Goal: Subscribe to service/newsletter

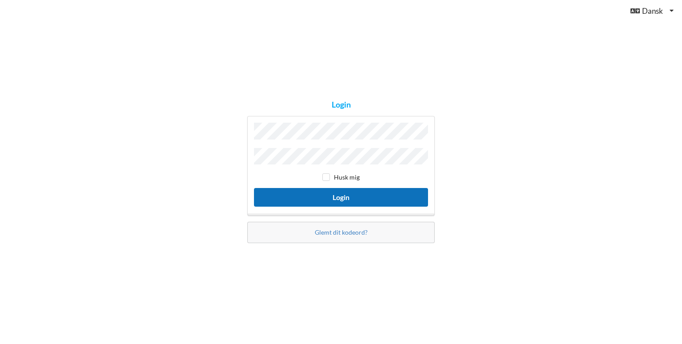
click at [347, 196] on button "Login" at bounding box center [341, 197] width 174 height 18
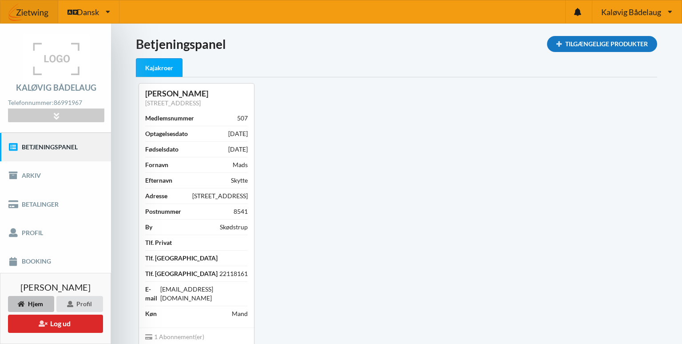
click at [606, 46] on div "Tilgængelige Produkter" at bounding box center [602, 44] width 110 height 16
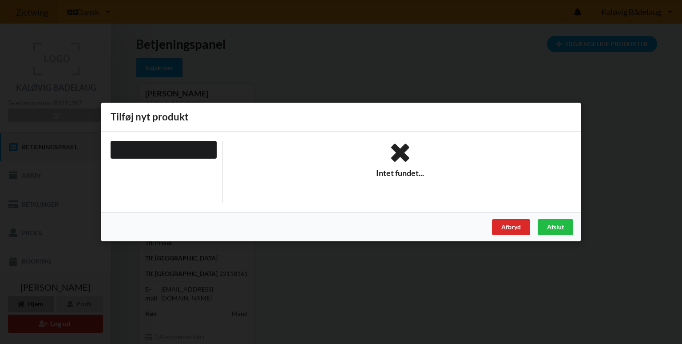
click at [334, 185] on div "Intet fundet..." at bounding box center [400, 172] width 355 height 62
click at [404, 152] on icon at bounding box center [400, 153] width 343 height 24
click at [182, 149] on div at bounding box center [164, 150] width 106 height 18
click at [337, 172] on div "Intet fundet..." at bounding box center [400, 159] width 343 height 37
click at [180, 141] on div at bounding box center [164, 150] width 106 height 18
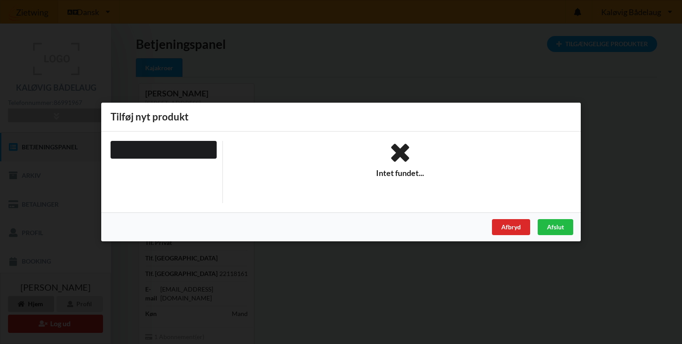
click at [174, 162] on div at bounding box center [163, 172] width 119 height 62
click at [561, 227] on div "Afslut" at bounding box center [556, 227] width 36 height 16
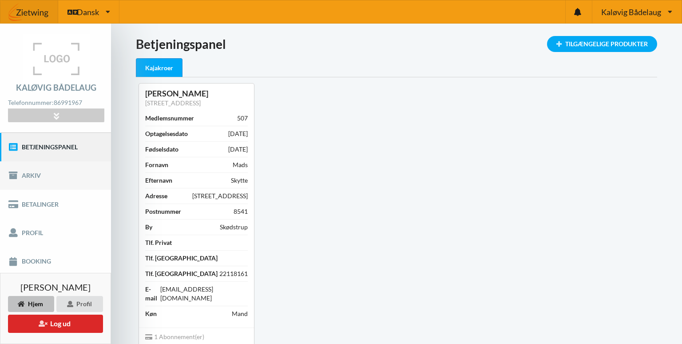
click at [33, 175] on link "Arkiv" at bounding box center [55, 175] width 111 height 28
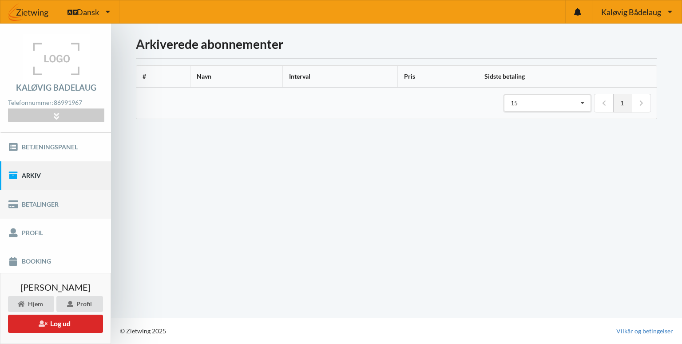
click at [40, 203] on link "Betalinger" at bounding box center [55, 204] width 111 height 28
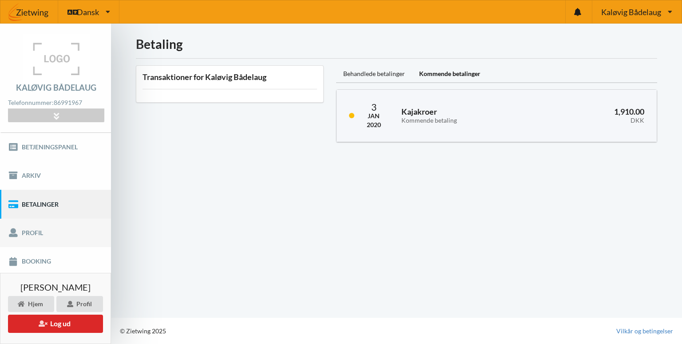
click at [33, 231] on link "Profil" at bounding box center [55, 232] width 111 height 28
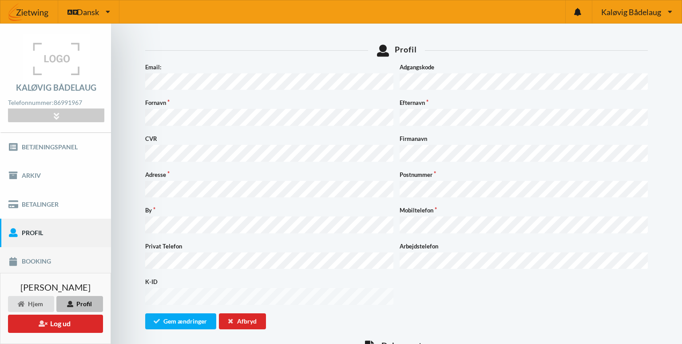
click at [40, 260] on link "Booking" at bounding box center [55, 261] width 111 height 28
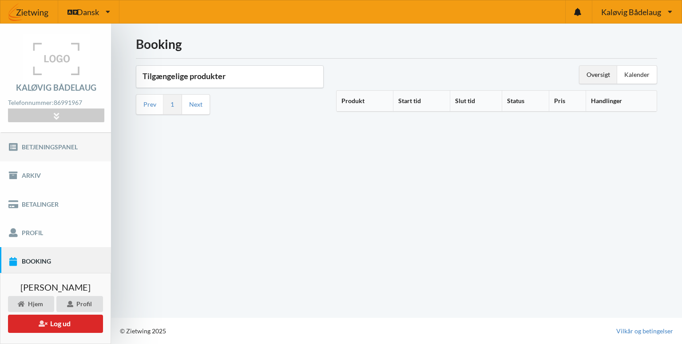
click at [46, 149] on link "Betjeningspanel" at bounding box center [55, 147] width 111 height 28
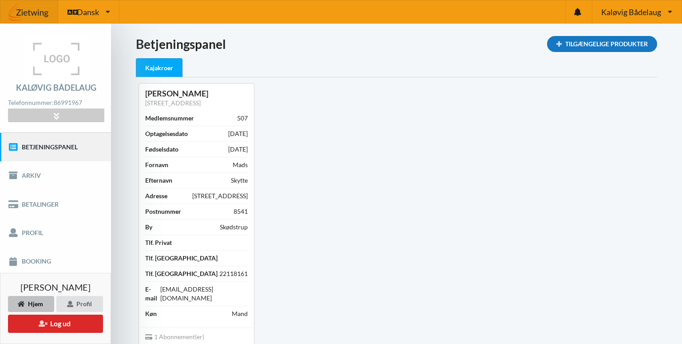
click at [589, 45] on div "Tilgængelige Produkter" at bounding box center [602, 44] width 110 height 16
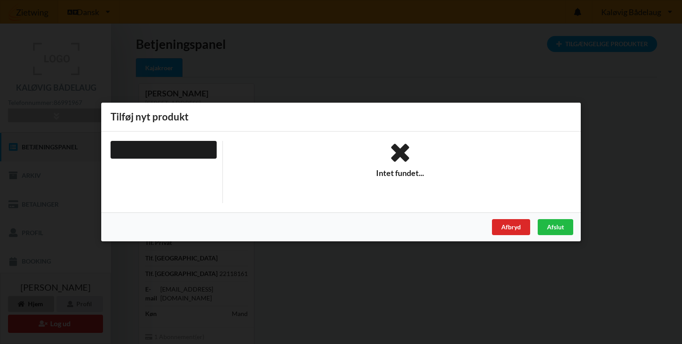
drag, startPoint x: 649, startPoint y: 161, endPoint x: 620, endPoint y: 146, distance: 33.0
click at [649, 159] on div "Er du sikker på du vil logge ud? Nej Ja Vilkår og betingelser Brugerbetingelser…" at bounding box center [341, 172] width 682 height 344
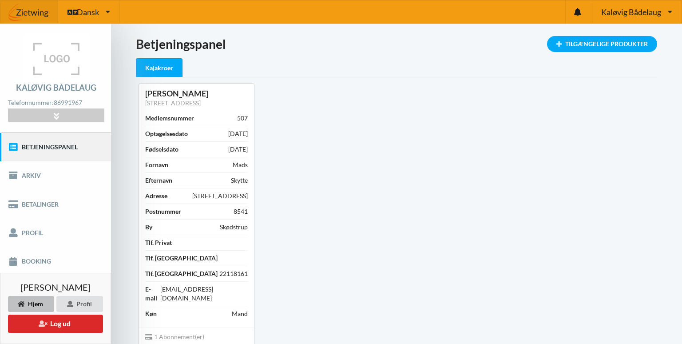
click at [30, 303] on div "Hjem" at bounding box center [31, 304] width 46 height 16
click at [83, 9] on span "Dansk" at bounding box center [88, 12] width 22 height 8
click at [56, 115] on icon at bounding box center [56, 116] width 10 height 8
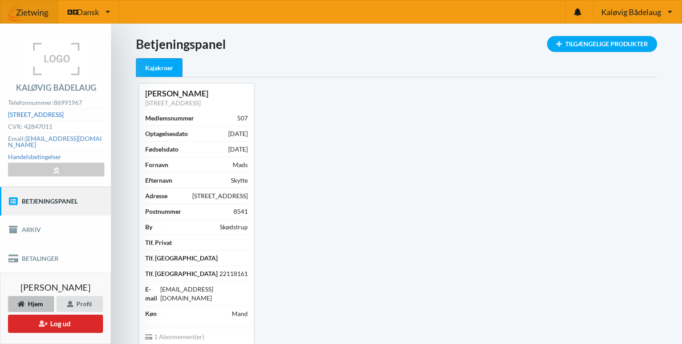
click at [28, 114] on link "Åstrup Strandvej 68 A, 8541 Skødstrup" at bounding box center [35, 115] width 55 height 8
click at [586, 44] on div "Tilgængelige Produkter" at bounding box center [602, 44] width 110 height 16
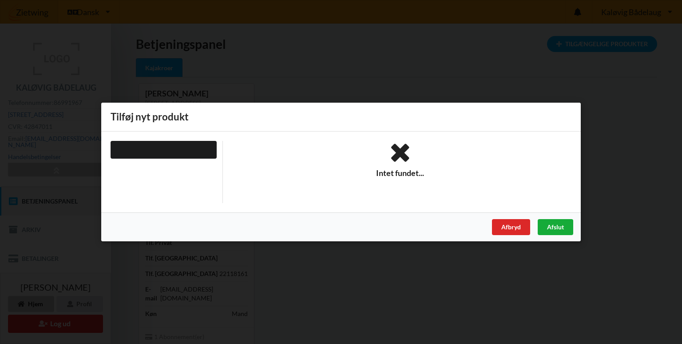
click at [560, 228] on div "Afslut" at bounding box center [556, 227] width 36 height 16
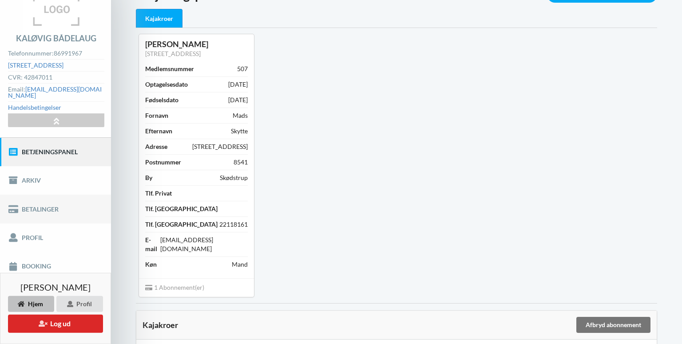
scroll to position [94, 0]
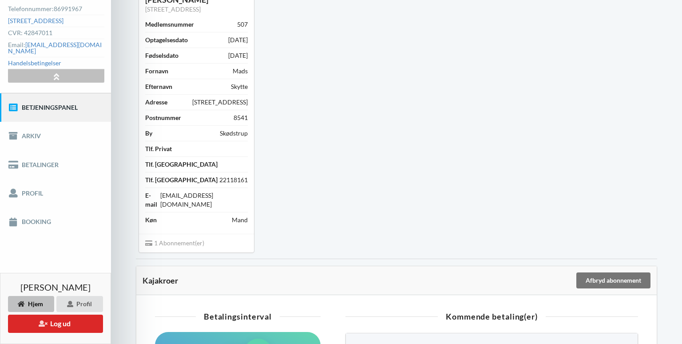
click at [52, 72] on icon at bounding box center [56, 76] width 10 height 8
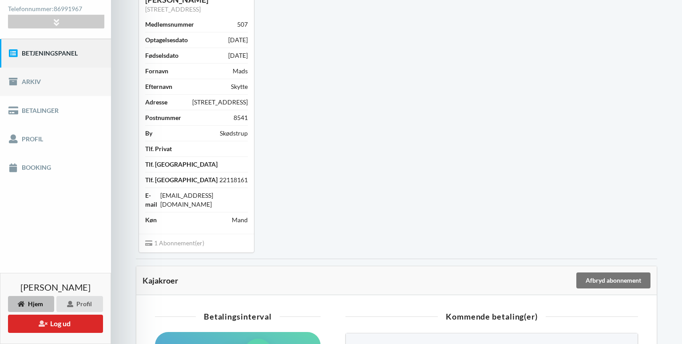
click at [32, 84] on link "Arkiv" at bounding box center [55, 81] width 111 height 28
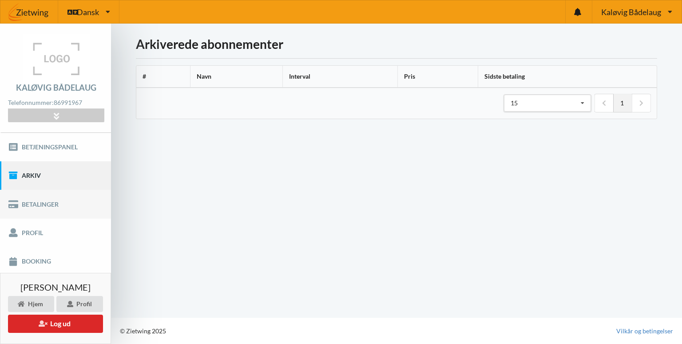
click at [45, 204] on link "Betalinger" at bounding box center [55, 204] width 111 height 28
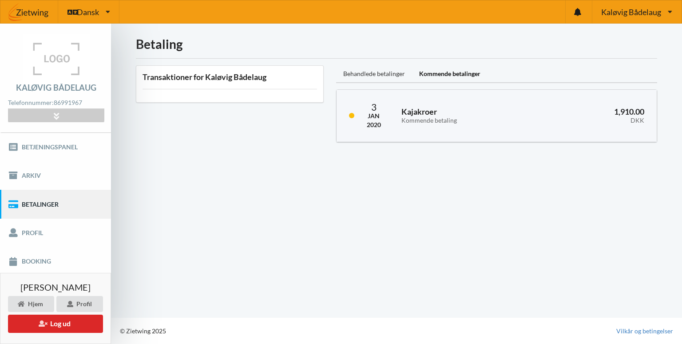
click at [381, 75] on div "Behandlede betalinger" at bounding box center [374, 74] width 76 height 18
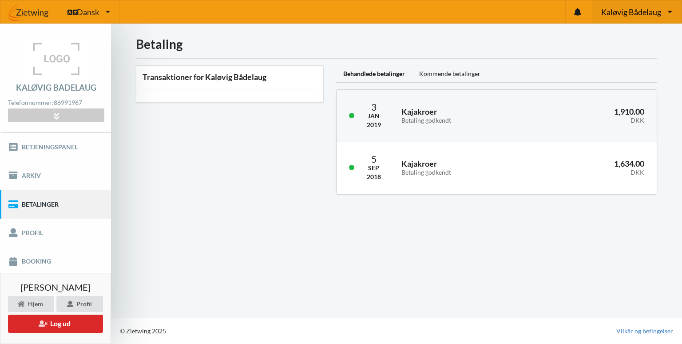
click at [639, 12] on span "Kaløvig Bådelaug" at bounding box center [631, 12] width 60 height 8
click at [626, 56] on link "Egå Marina" at bounding box center [637, 54] width 88 height 20
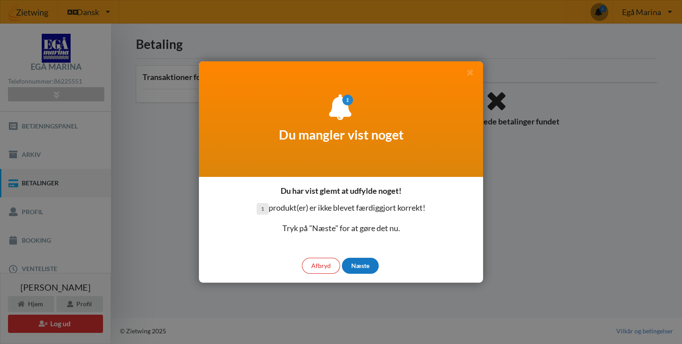
click at [367, 262] on div "Næste" at bounding box center [360, 265] width 37 height 16
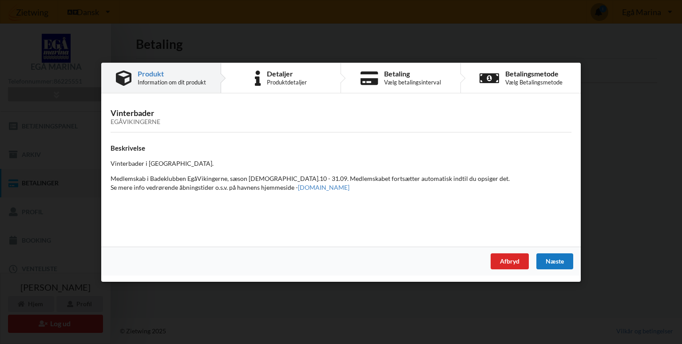
click at [562, 261] on div "Næste" at bounding box center [554, 261] width 37 height 16
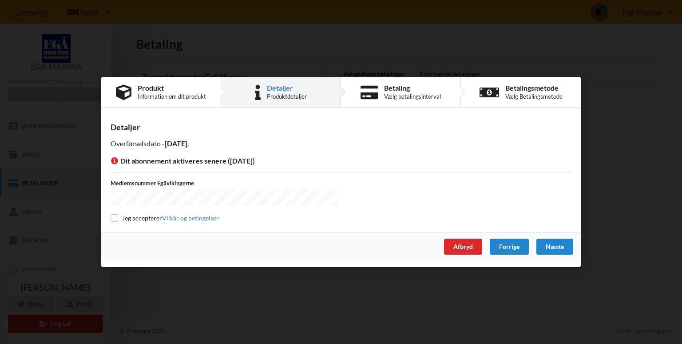
click at [116, 217] on input "checkbox" at bounding box center [115, 218] width 8 height 8
checkbox input "true"
click at [556, 242] on div "Næste" at bounding box center [554, 246] width 37 height 16
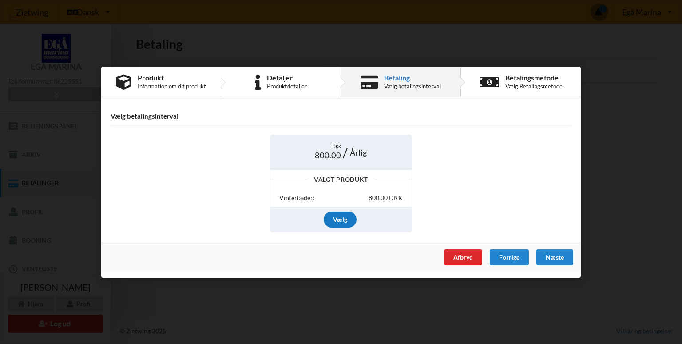
click at [343, 220] on div "Vælg" at bounding box center [340, 219] width 33 height 16
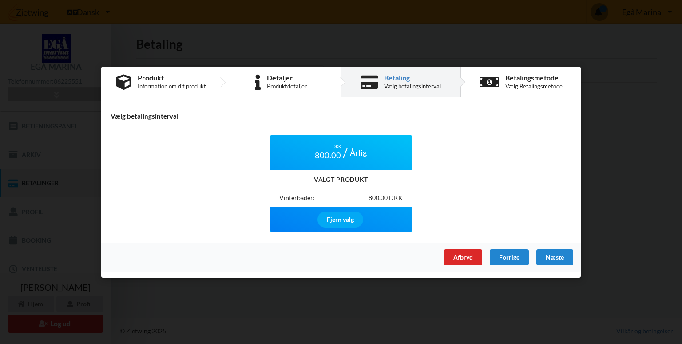
click at [559, 255] on div "Næste" at bounding box center [554, 257] width 37 height 16
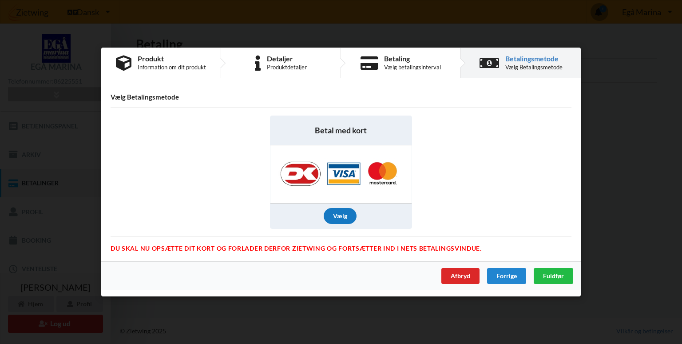
click at [344, 216] on div "Vælg" at bounding box center [340, 216] width 33 height 16
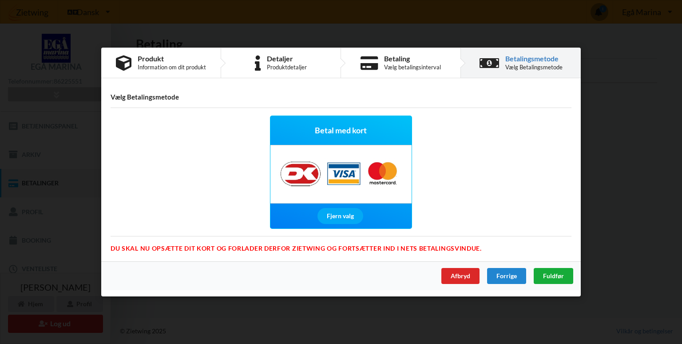
click at [556, 275] on span "Fuldfør" at bounding box center [553, 276] width 21 height 8
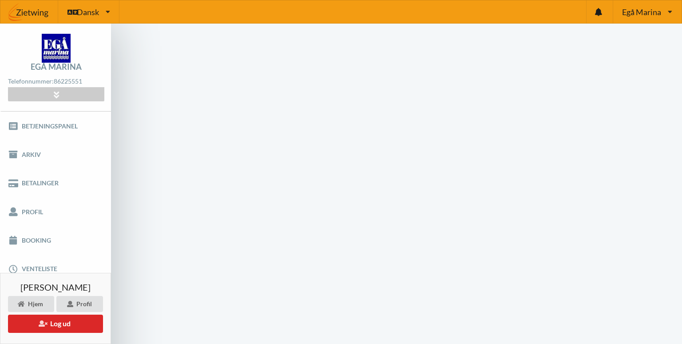
scroll to position [36, 0]
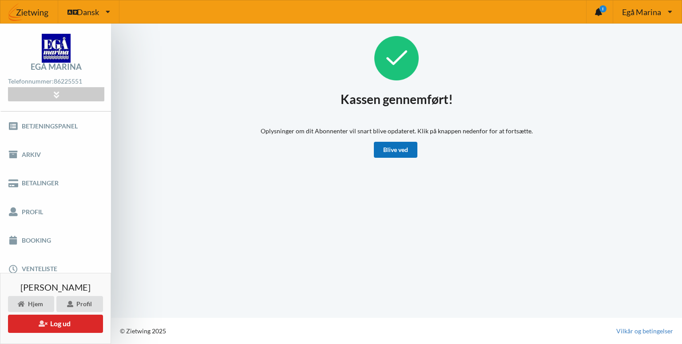
click at [399, 154] on link "Blive ved" at bounding box center [396, 150] width 44 height 16
